Goal: Check status: Check status

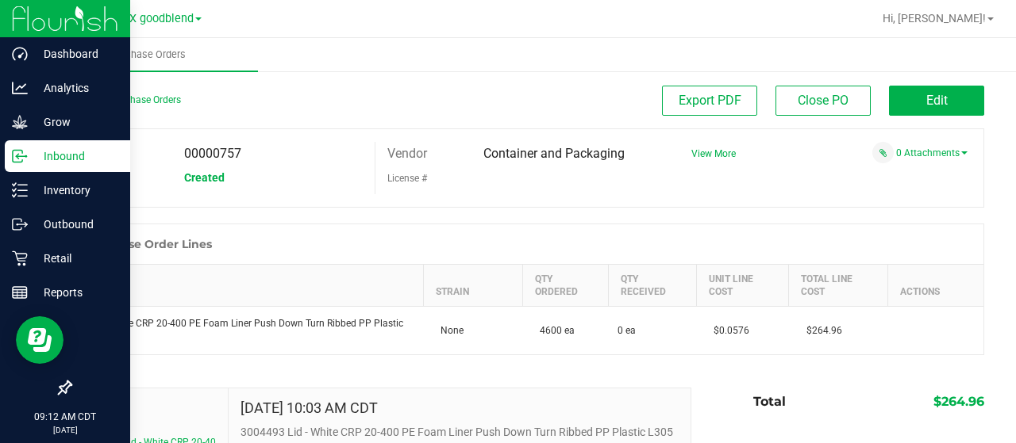
click at [68, 156] on p "Inbound" at bounding box center [75, 156] width 95 height 19
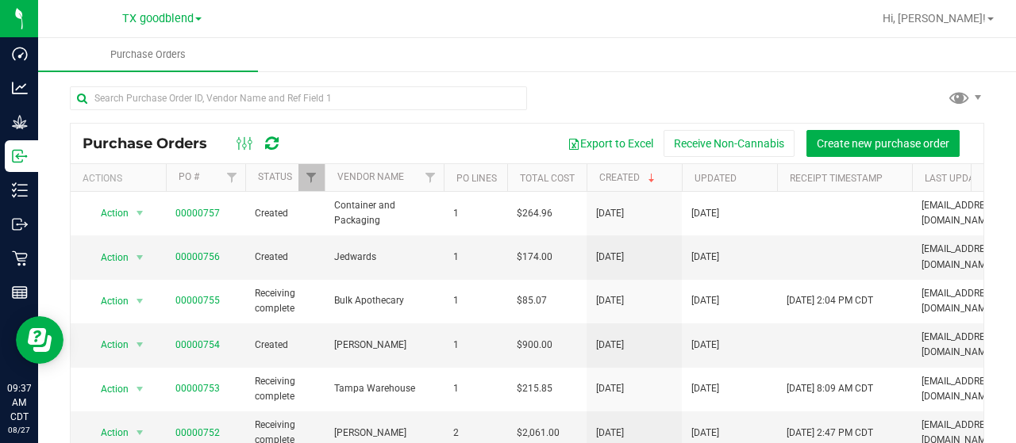
click at [267, 145] on icon at bounding box center [271, 144] width 13 height 16
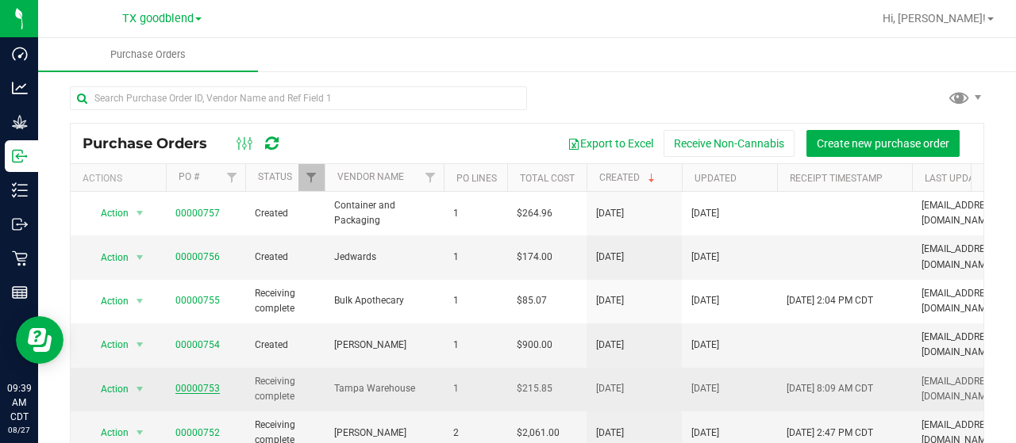
click at [194, 383] on link "00000753" at bounding box center [197, 388] width 44 height 11
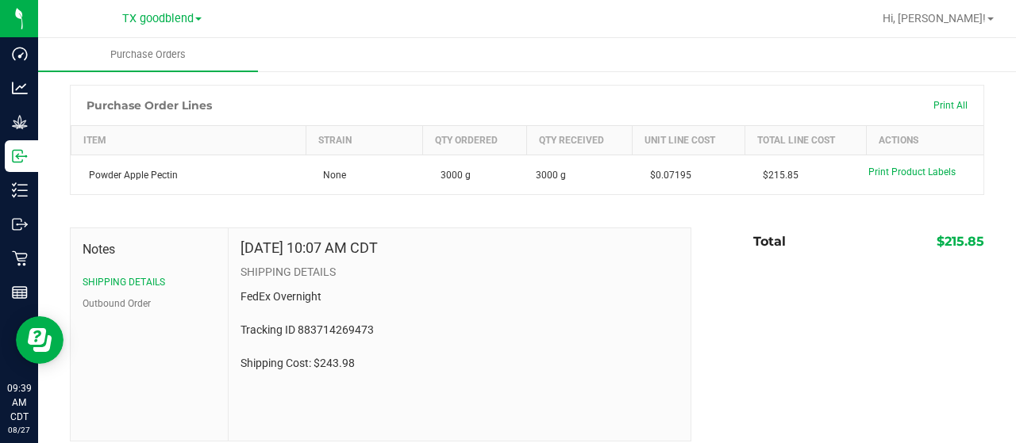
scroll to position [178, 0]
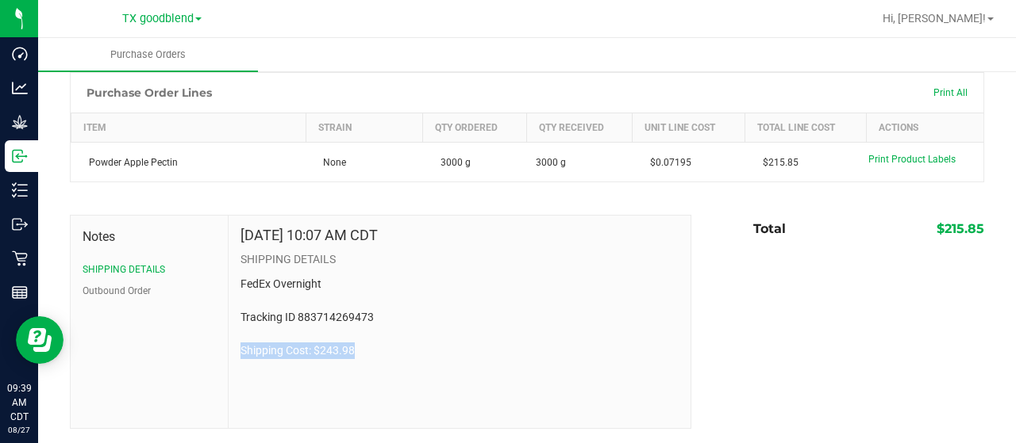
drag, startPoint x: 363, startPoint y: 347, endPoint x: 239, endPoint y: 355, distance: 124.9
click at [240, 355] on p "FedEx Overnight Tracking ID 883714269473 Shipping Cost: $243.98" at bounding box center [459, 317] width 438 height 83
copy p "Shipping Cost: $243.98"
click at [106, 286] on button "Outbound Order" at bounding box center [117, 291] width 68 height 14
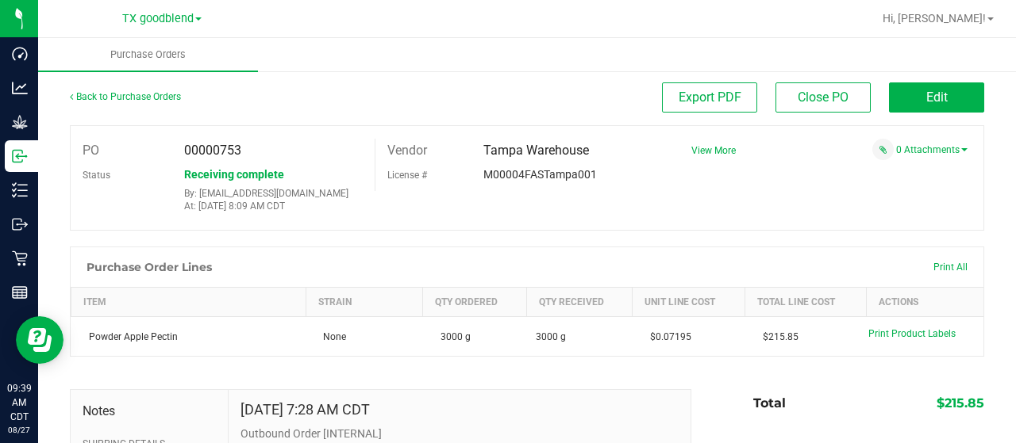
scroll to position [0, 0]
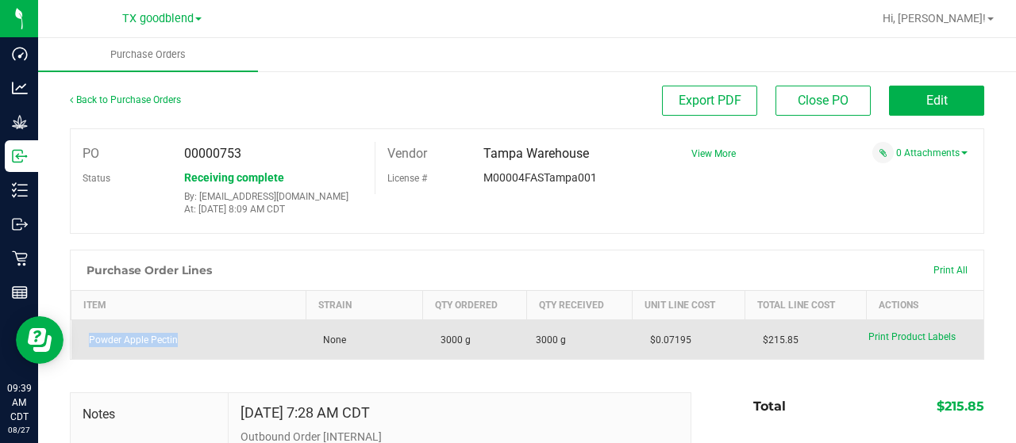
drag, startPoint x: 186, startPoint y: 332, endPoint x: 89, endPoint y: 344, distance: 97.4
click at [89, 344] on div "Powder Apple Pectin" at bounding box center [189, 340] width 216 height 14
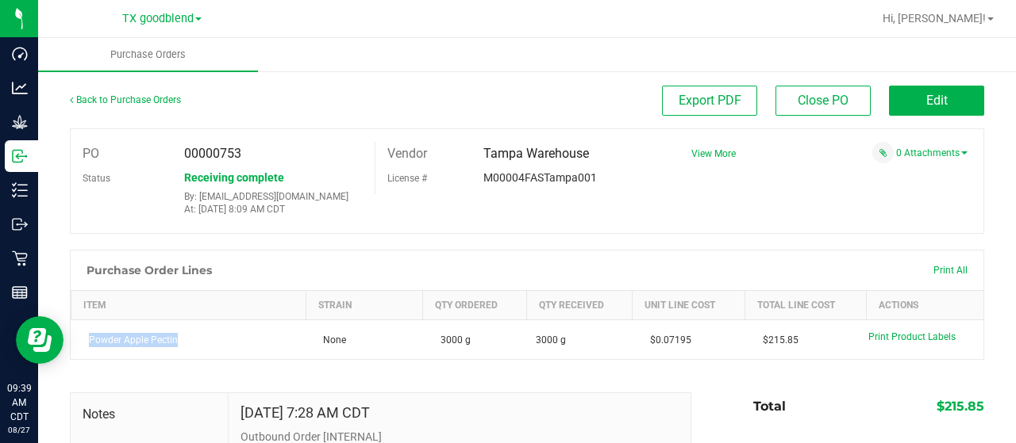
copy div "Powder Apple Pectin"
drag, startPoint x: 976, startPoint y: 407, endPoint x: 946, endPoint y: 402, distance: 30.5
click at [946, 402] on div "Back to Purchase Orders Export PDF Close PO Edit PO 00000753 Status Receiving c…" at bounding box center [526, 346] width 977 height 553
click at [938, 401] on span "$215.85" at bounding box center [960, 406] width 48 height 15
drag, startPoint x: 925, startPoint y: 405, endPoint x: 975, endPoint y: 404, distance: 50.0
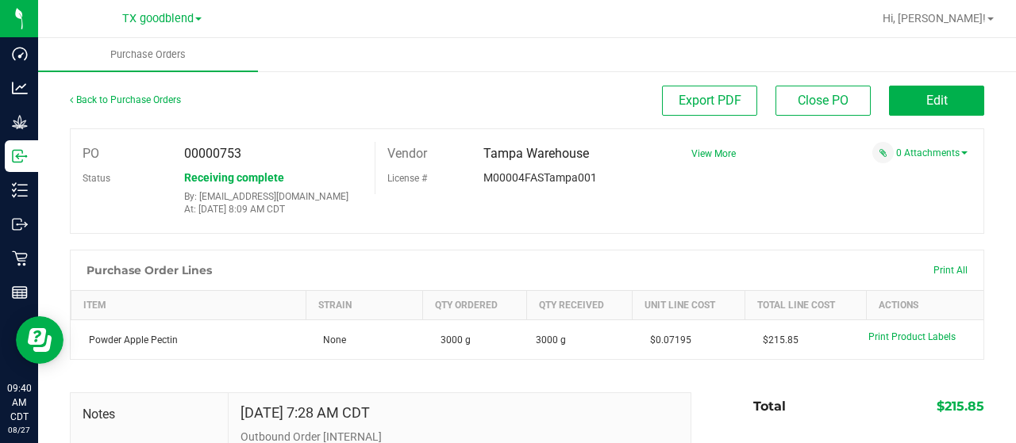
click at [975, 404] on div "Back to Purchase Orders Export PDF Close PO Edit PO 00000753 Status Receiving c…" at bounding box center [526, 346] width 977 height 553
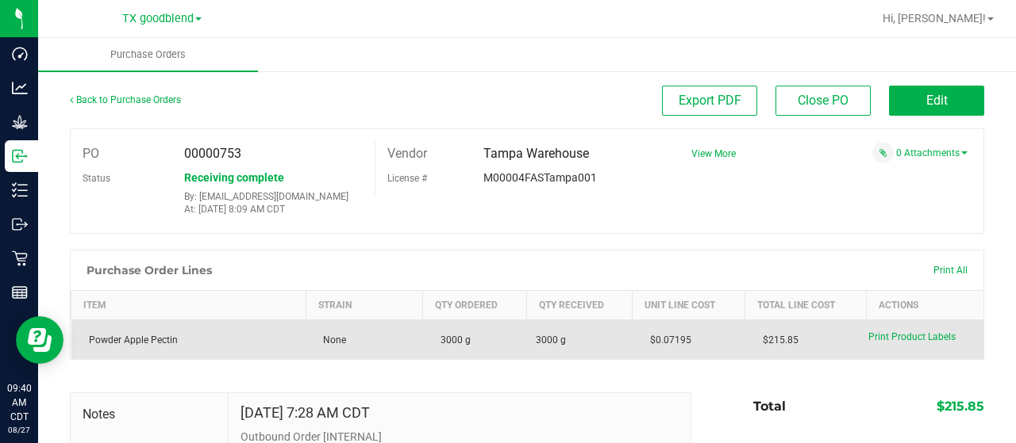
drag, startPoint x: 785, startPoint y: 338, endPoint x: 747, endPoint y: 339, distance: 38.1
click at [754, 339] on span "$215.85" at bounding box center [776, 340] width 44 height 11
copy span "$215.85"
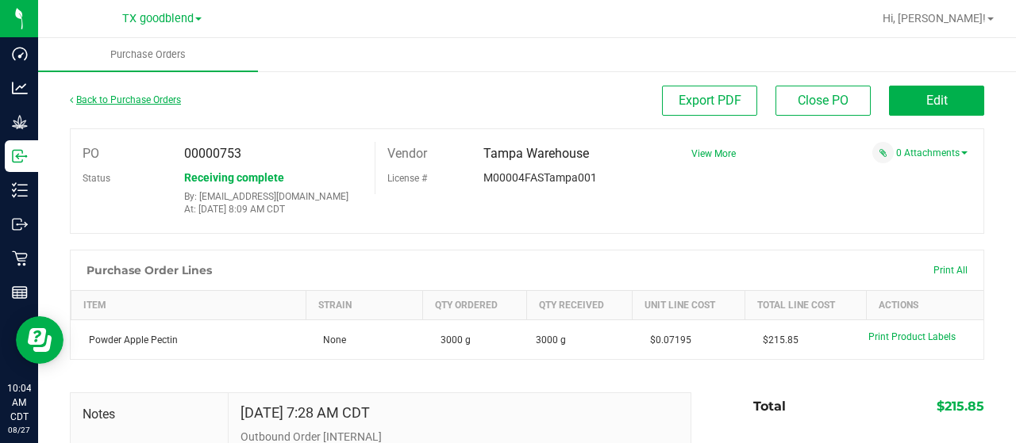
click at [129, 99] on link "Back to Purchase Orders" at bounding box center [125, 99] width 111 height 11
